Goal: Find specific page/section: Find specific page/section

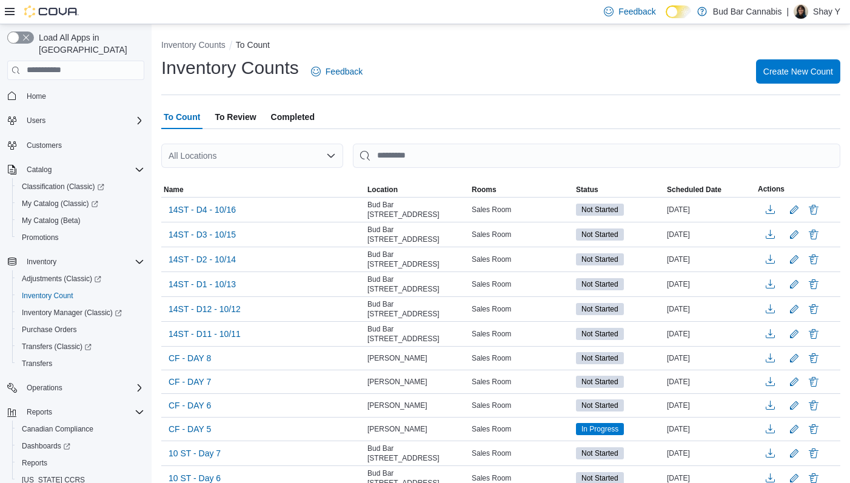
click at [249, 117] on span "To Review" at bounding box center [235, 117] width 41 height 24
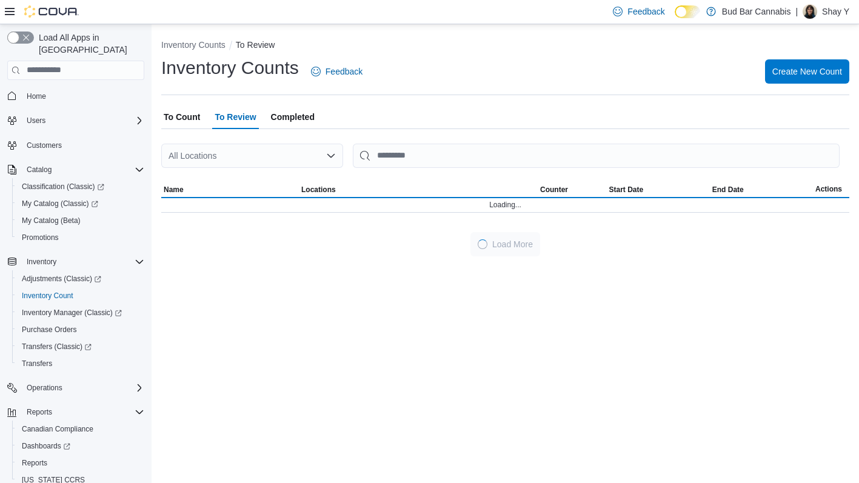
click at [283, 112] on span "Completed" at bounding box center [293, 117] width 44 height 24
click at [230, 115] on span "To Review" at bounding box center [235, 117] width 41 height 24
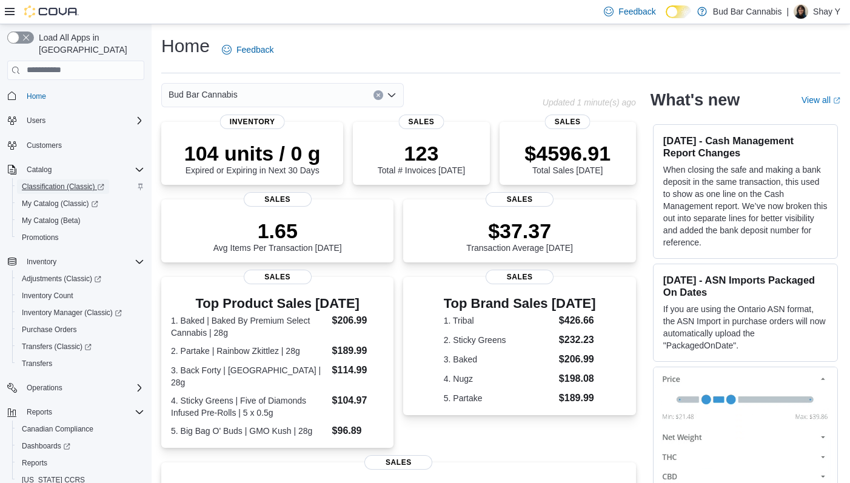
click at [69, 182] on span "Classification (Classic)" at bounding box center [63, 187] width 82 height 10
